Goal: Task Accomplishment & Management: Manage account settings

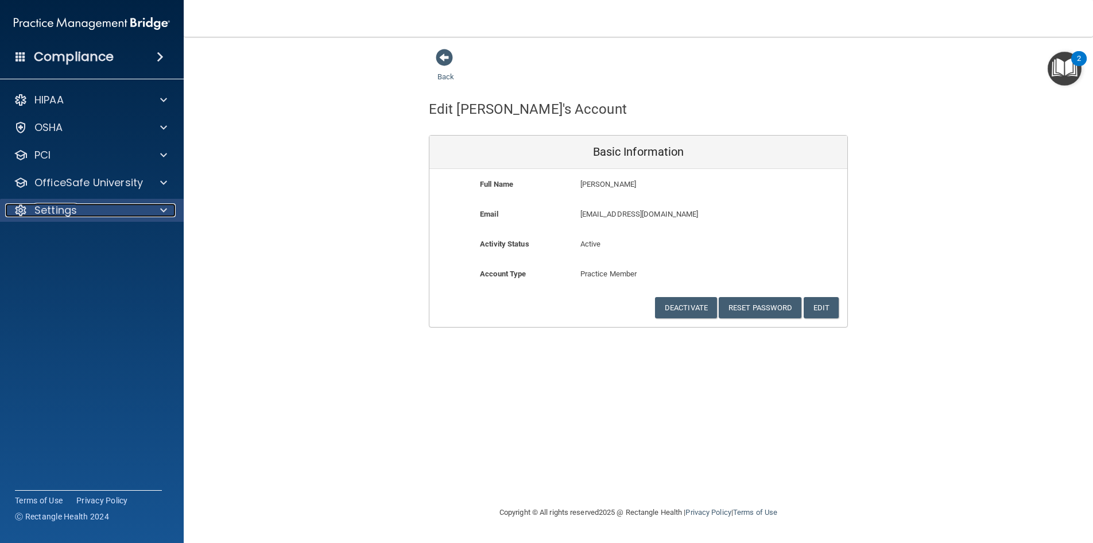
click at [83, 214] on div "Settings" at bounding box center [76, 210] width 142 height 14
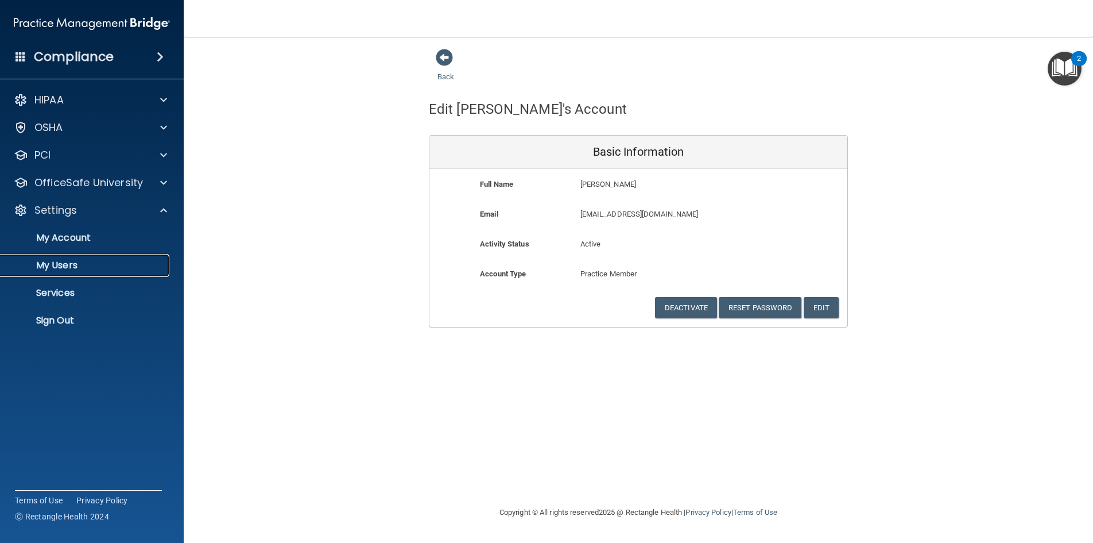
click at [75, 268] on p "My Users" at bounding box center [85, 265] width 157 height 11
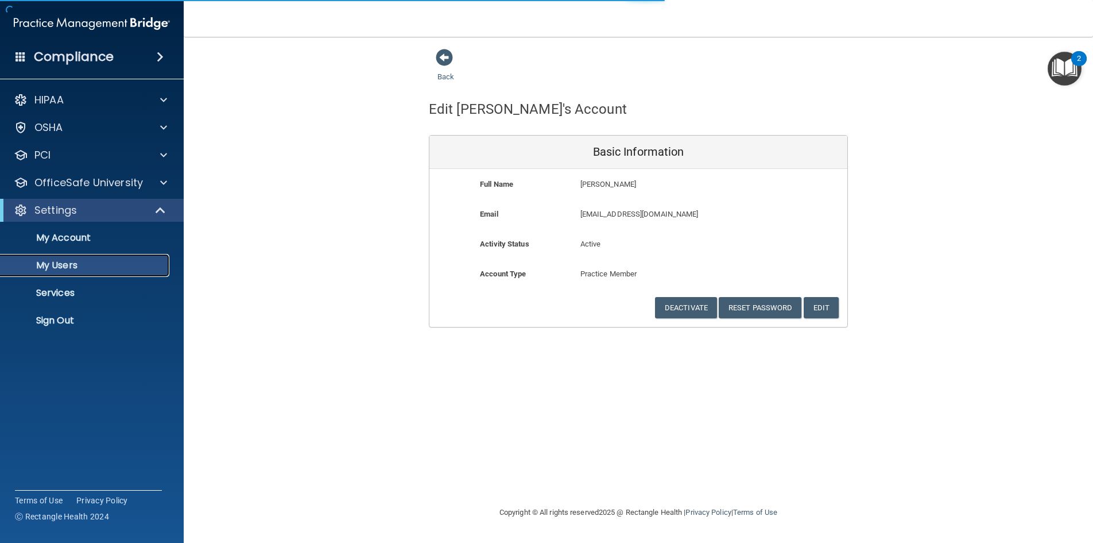
select select "20"
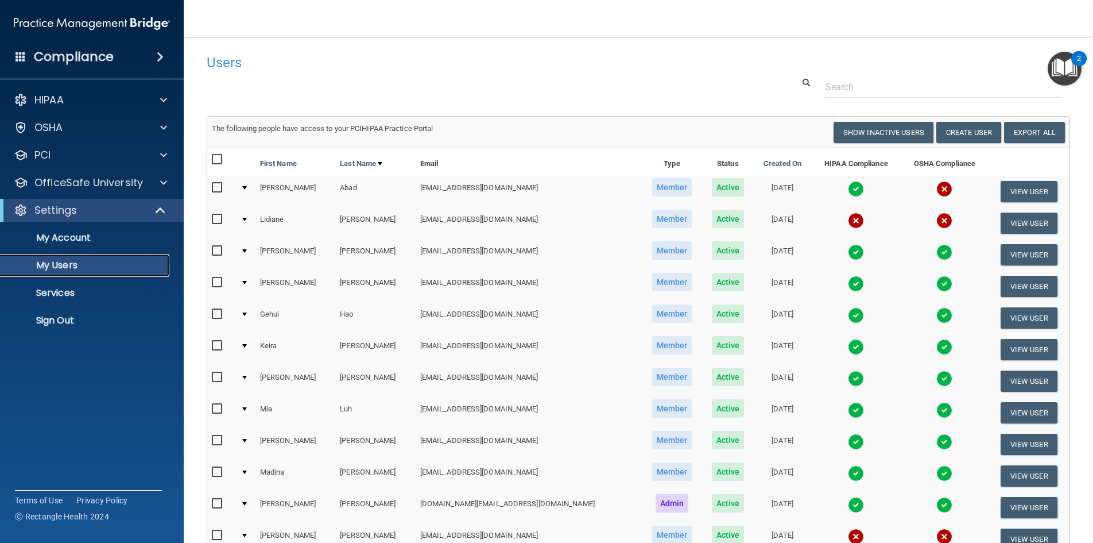
scroll to position [218, 0]
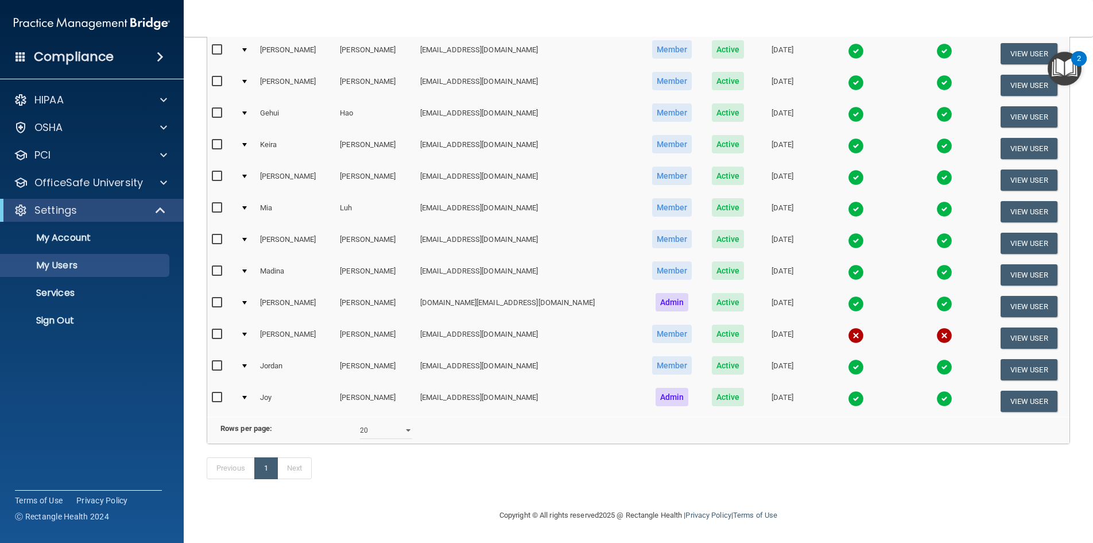
click at [1079, 59] on div "2" at bounding box center [1079, 66] width 4 height 15
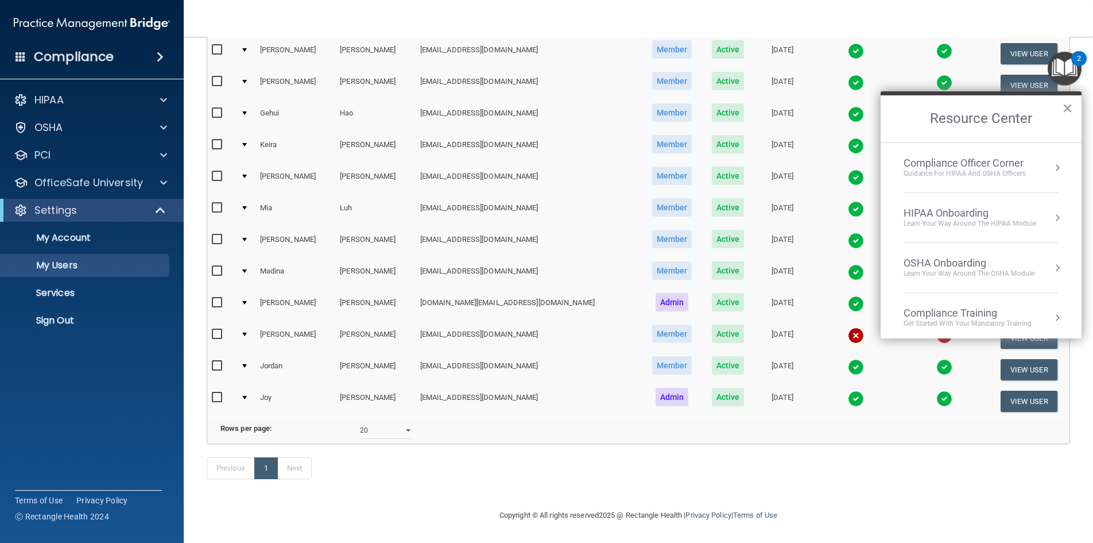
scroll to position [0, 0]
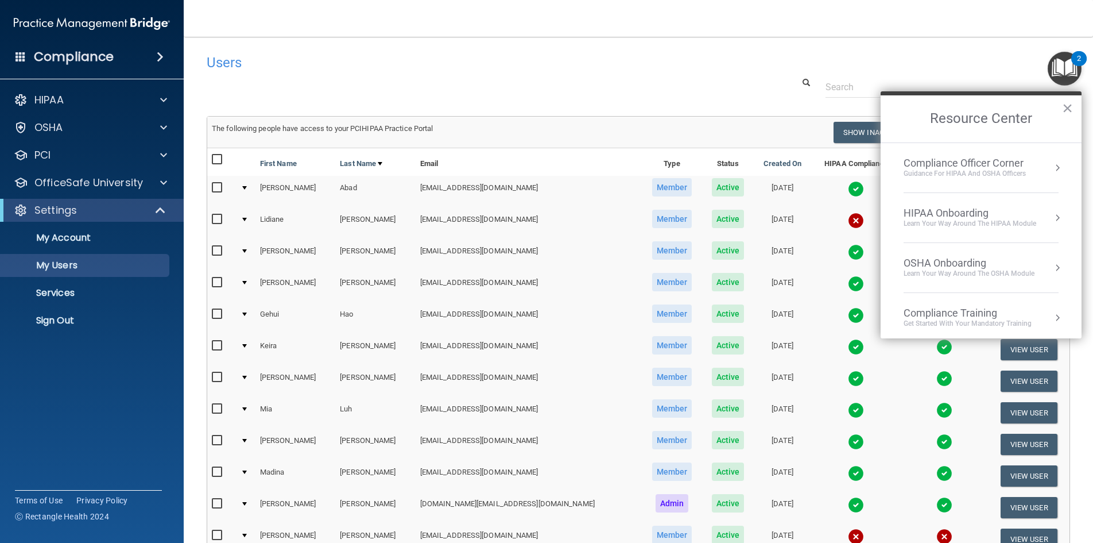
click at [812, 240] on td at bounding box center [857, 255] width 90 height 32
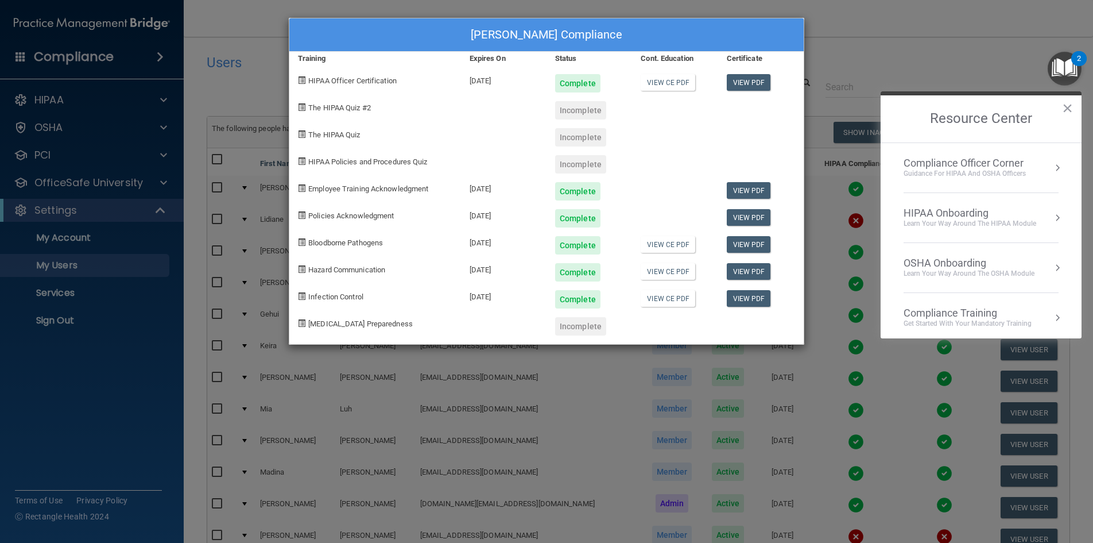
click at [864, 52] on div "[PERSON_NAME] Compliance Training Expires On Status Cont. Education Certificate…" at bounding box center [546, 271] width 1093 height 543
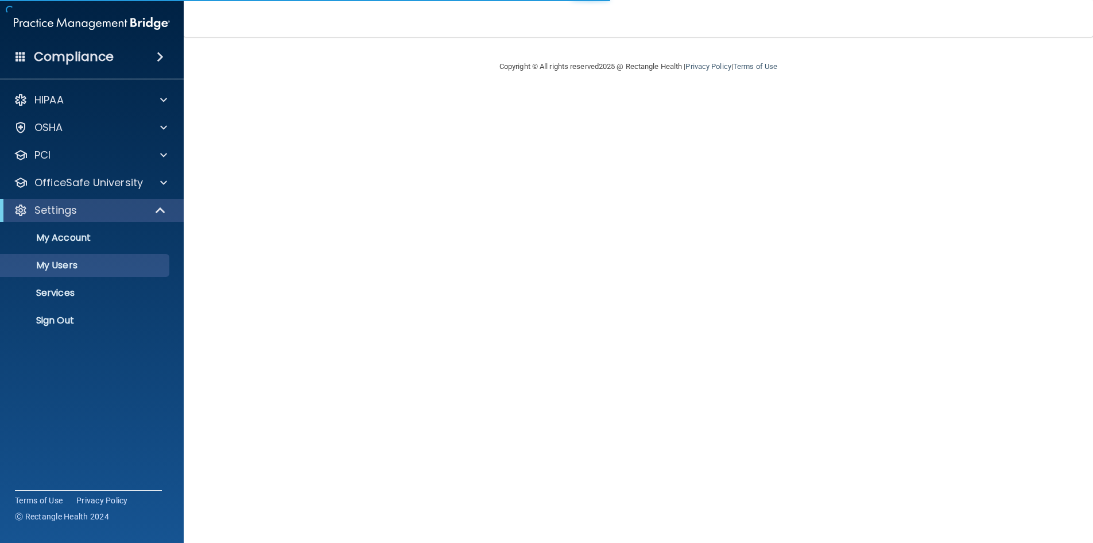
select select "20"
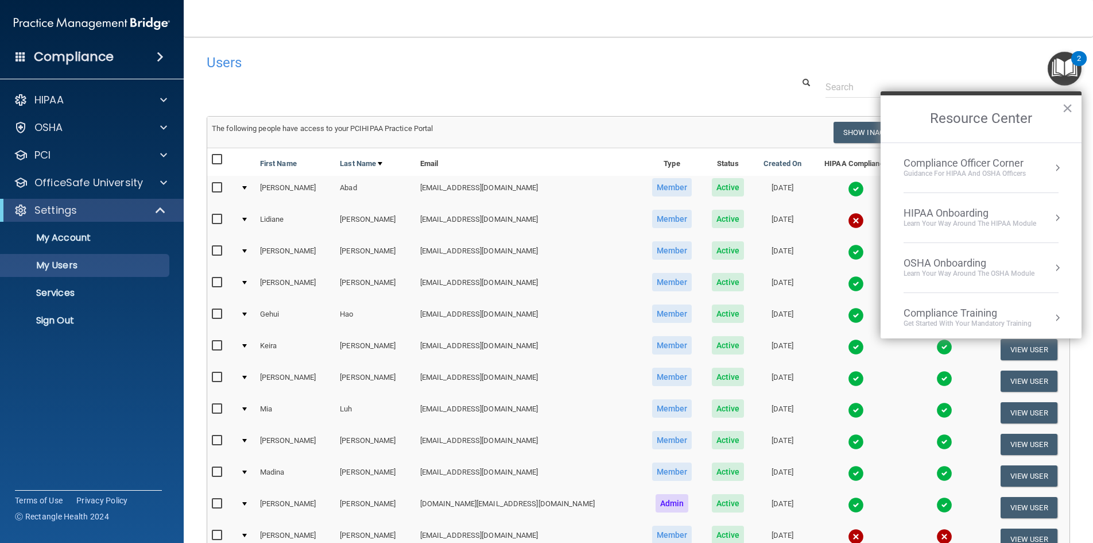
click at [848, 220] on img at bounding box center [856, 220] width 16 height 16
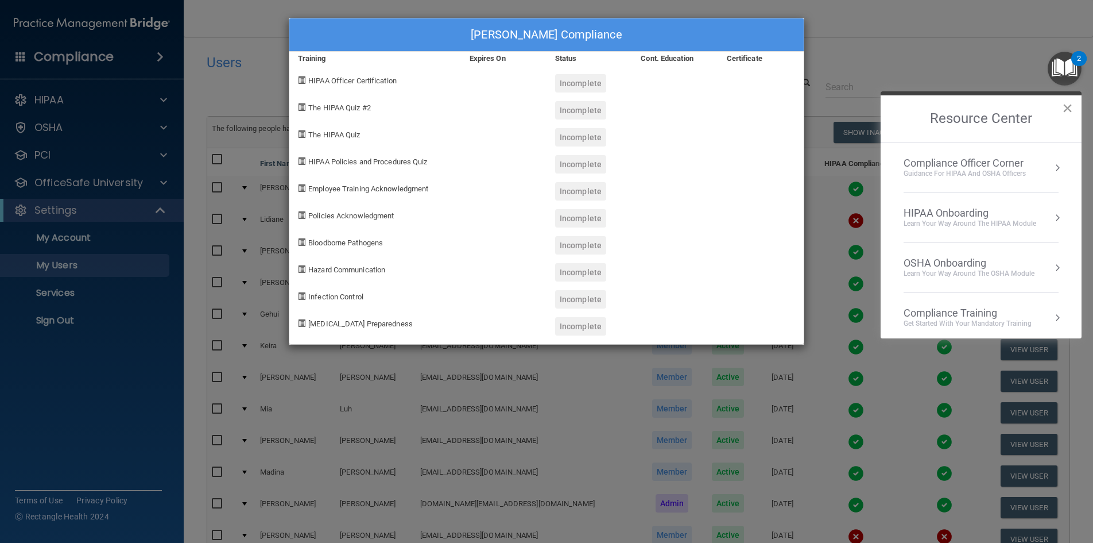
click at [1066, 110] on button "×" at bounding box center [1067, 108] width 11 height 18
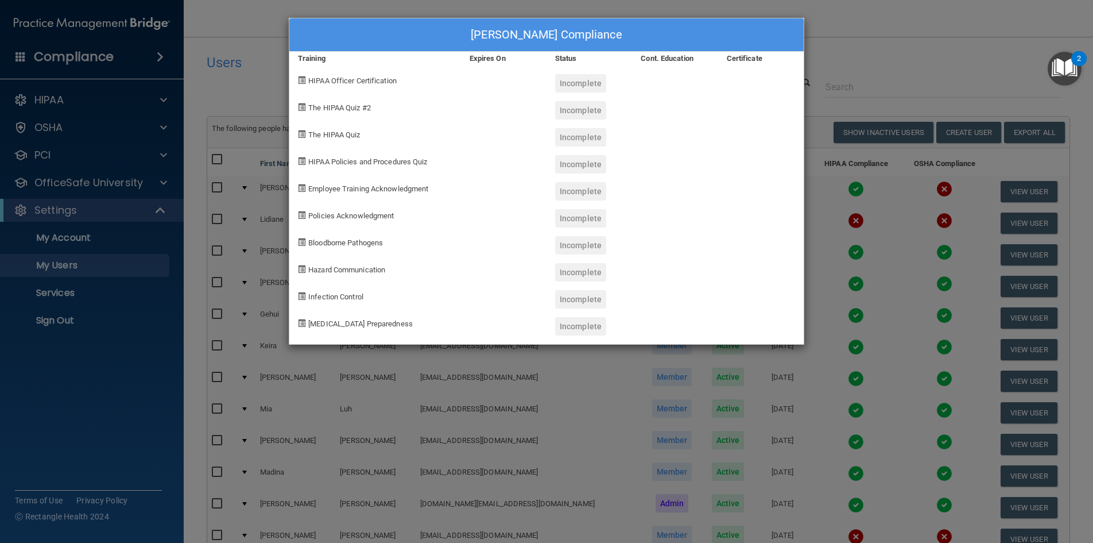
click at [844, 25] on div "Lidiane Afonso's Compliance Training Expires On Status Cont. Education Certific…" at bounding box center [546, 271] width 1093 height 543
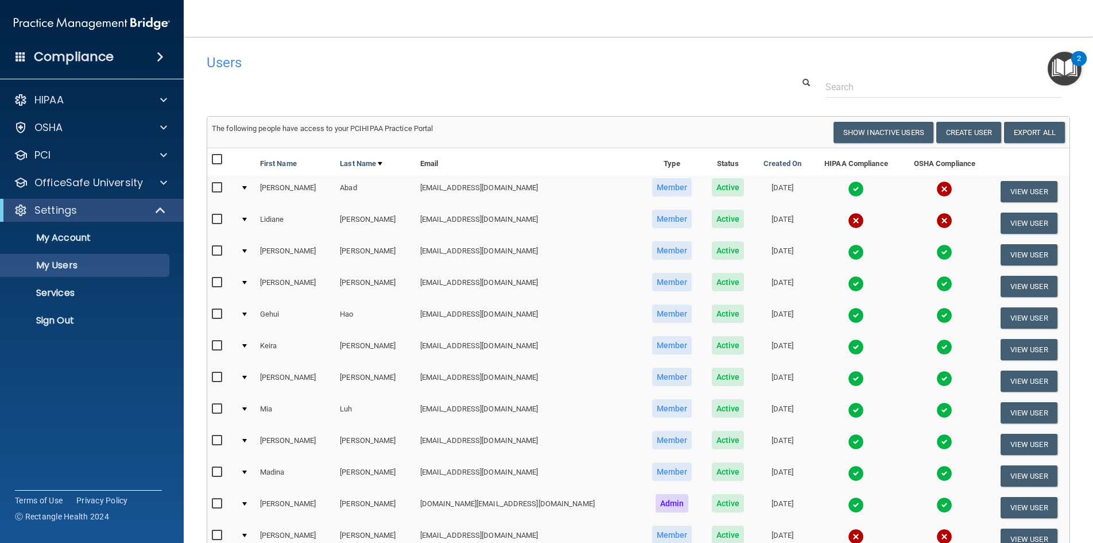
click at [937, 191] on img at bounding box center [945, 189] width 16 height 16
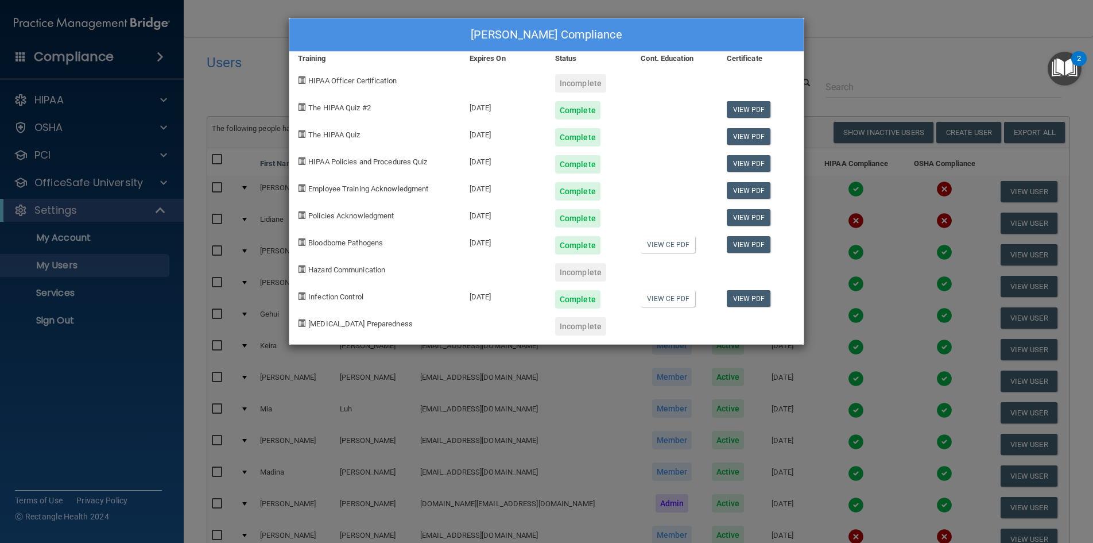
click at [876, 52] on div "Donna Abad's Compliance Training Expires On Status Cont. Education Certificate …" at bounding box center [546, 271] width 1093 height 543
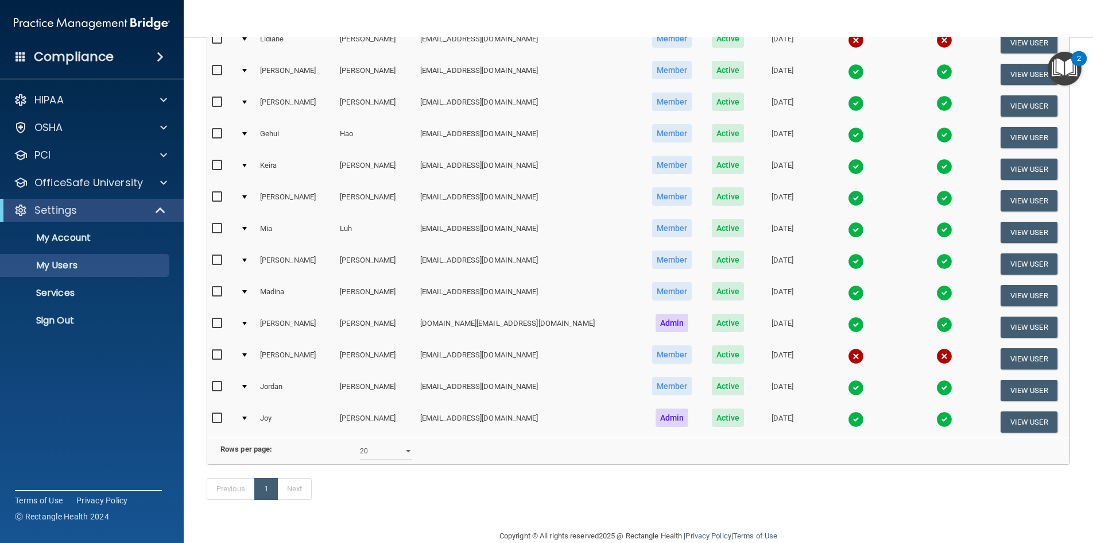
scroll to position [179, 0]
